Goal: Task Accomplishment & Management: Manage account settings

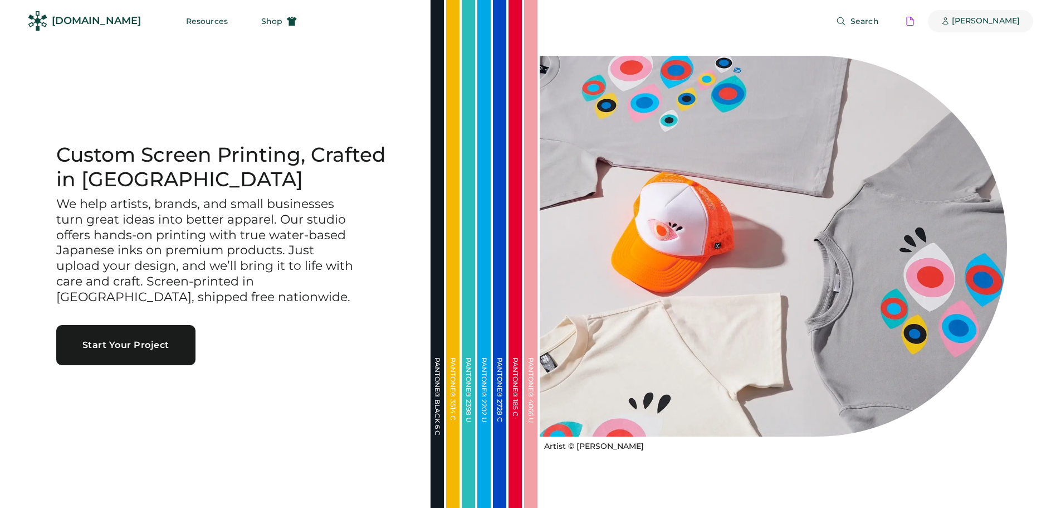
click at [997, 18] on div "[PERSON_NAME]" at bounding box center [986, 21] width 68 height 11
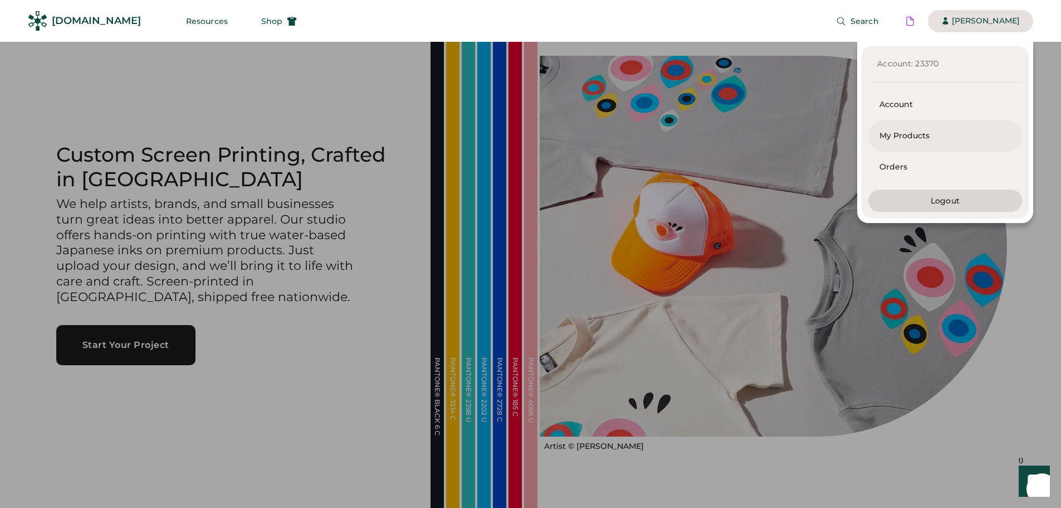
click at [894, 131] on div "My Products" at bounding box center [945, 135] width 131 height 11
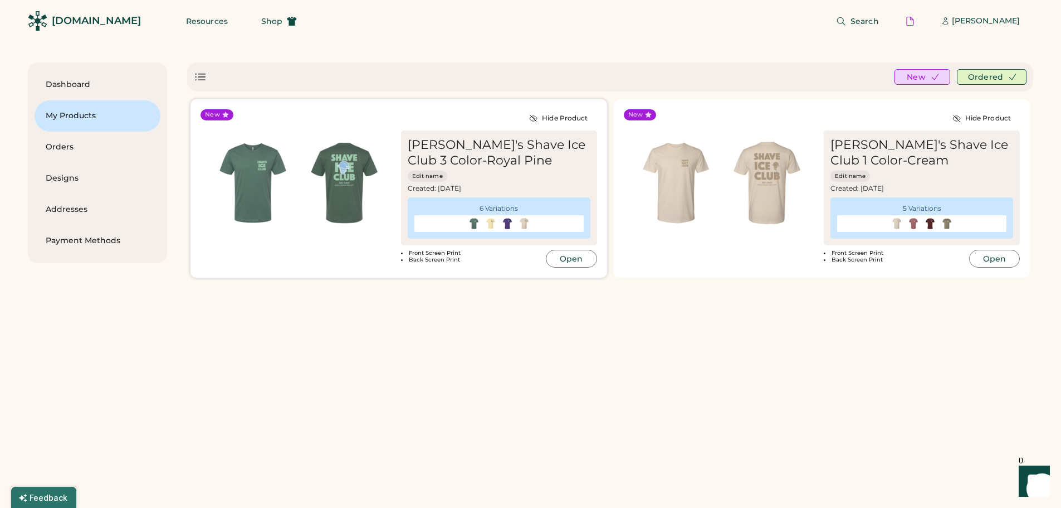
click at [559, 258] on button "Open" at bounding box center [571, 259] width 51 height 18
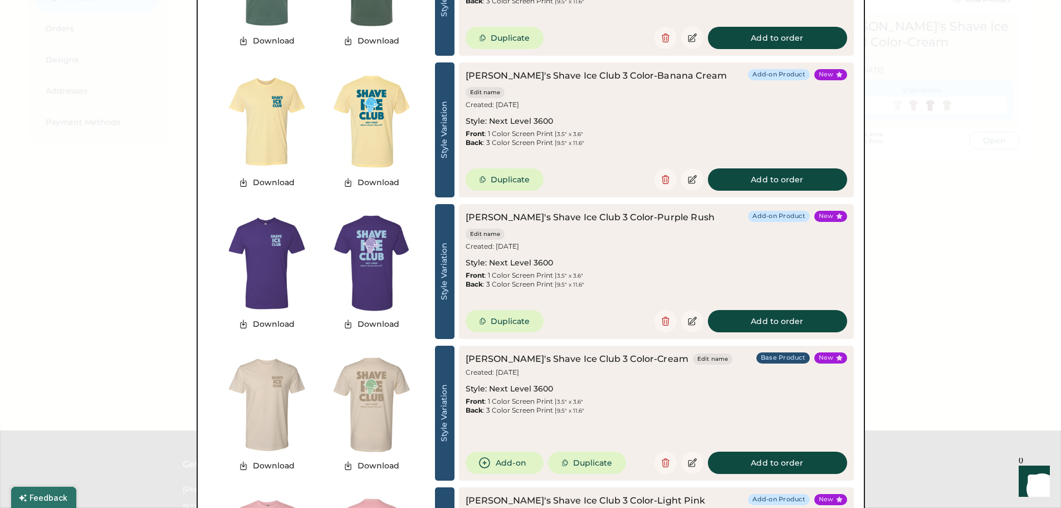
scroll to position [111, 0]
